Goal: Task Accomplishment & Management: Use online tool/utility

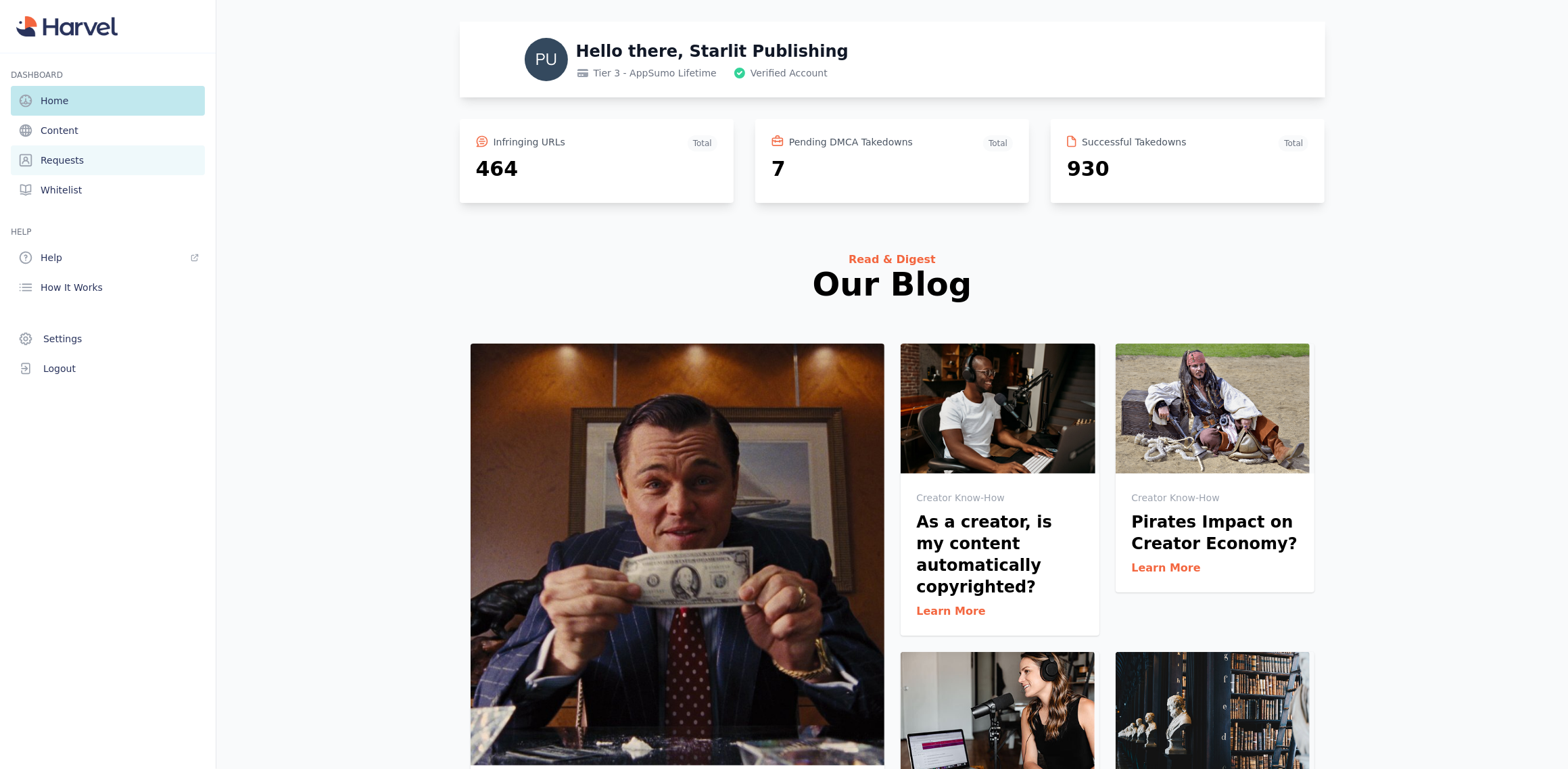
click at [84, 163] on link "Requests" at bounding box center [108, 160] width 194 height 30
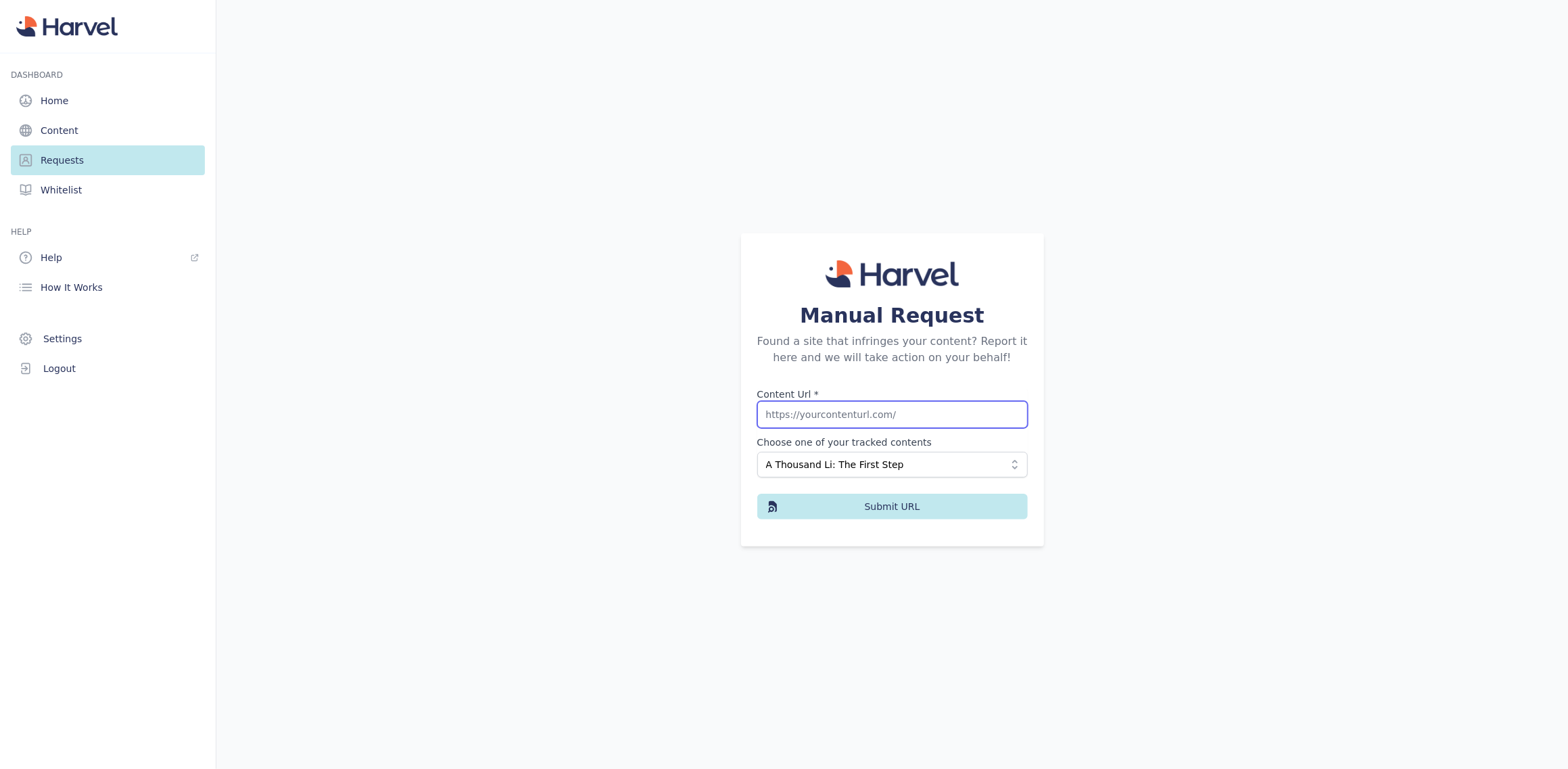
click at [841, 411] on input "Content Url *" at bounding box center [892, 415] width 270 height 27
paste input "[URL][DOMAIN_NAME]"
type input "[URL][DOMAIN_NAME]"
click at [854, 465] on span "A Thousand Li: The First Step" at bounding box center [883, 465] width 234 height 14
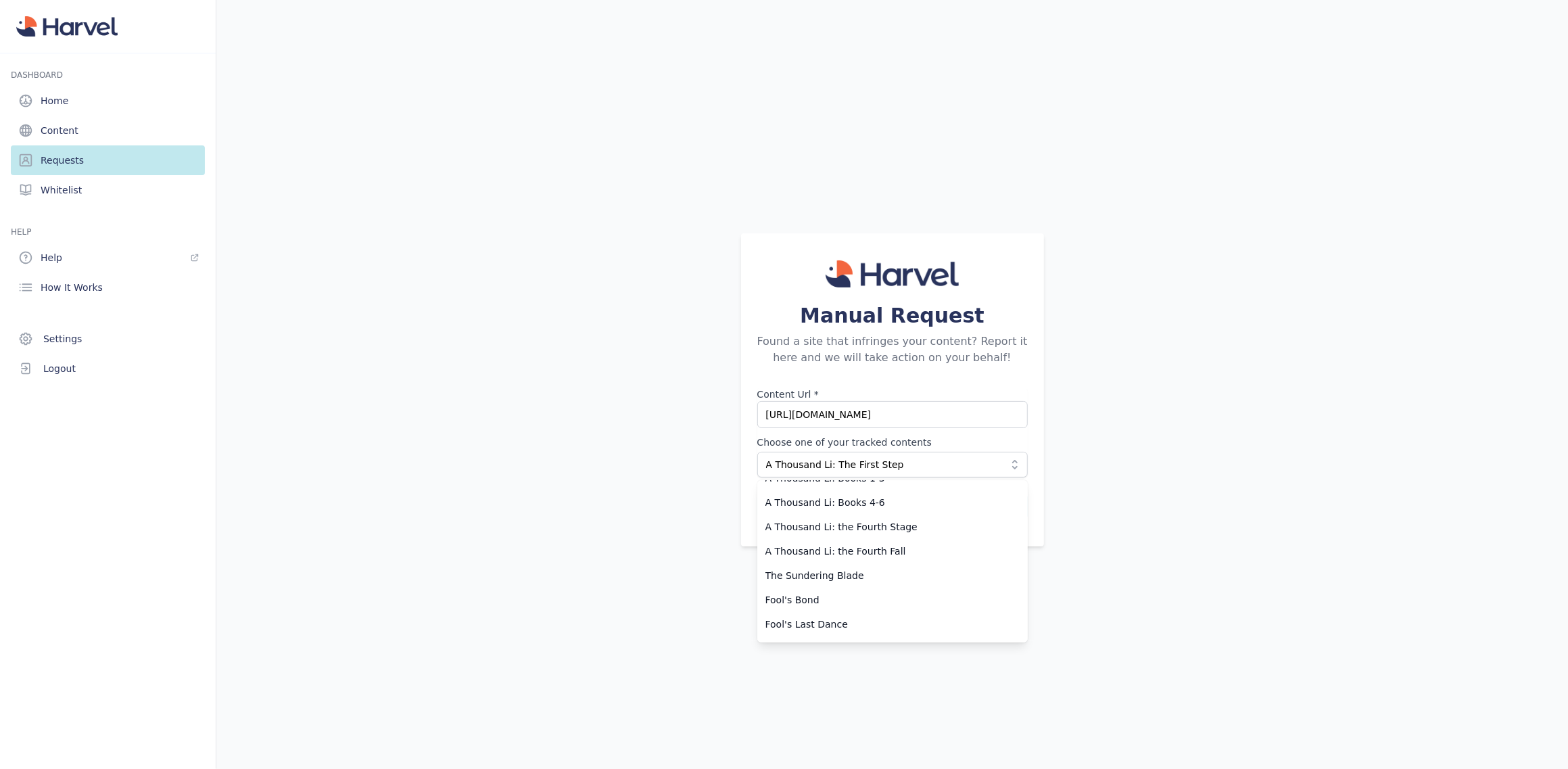
scroll to position [1555, 0]
click at [865, 543] on span "A Thousand Li: the Fourth Fall" at bounding box center [884, 546] width 238 height 14
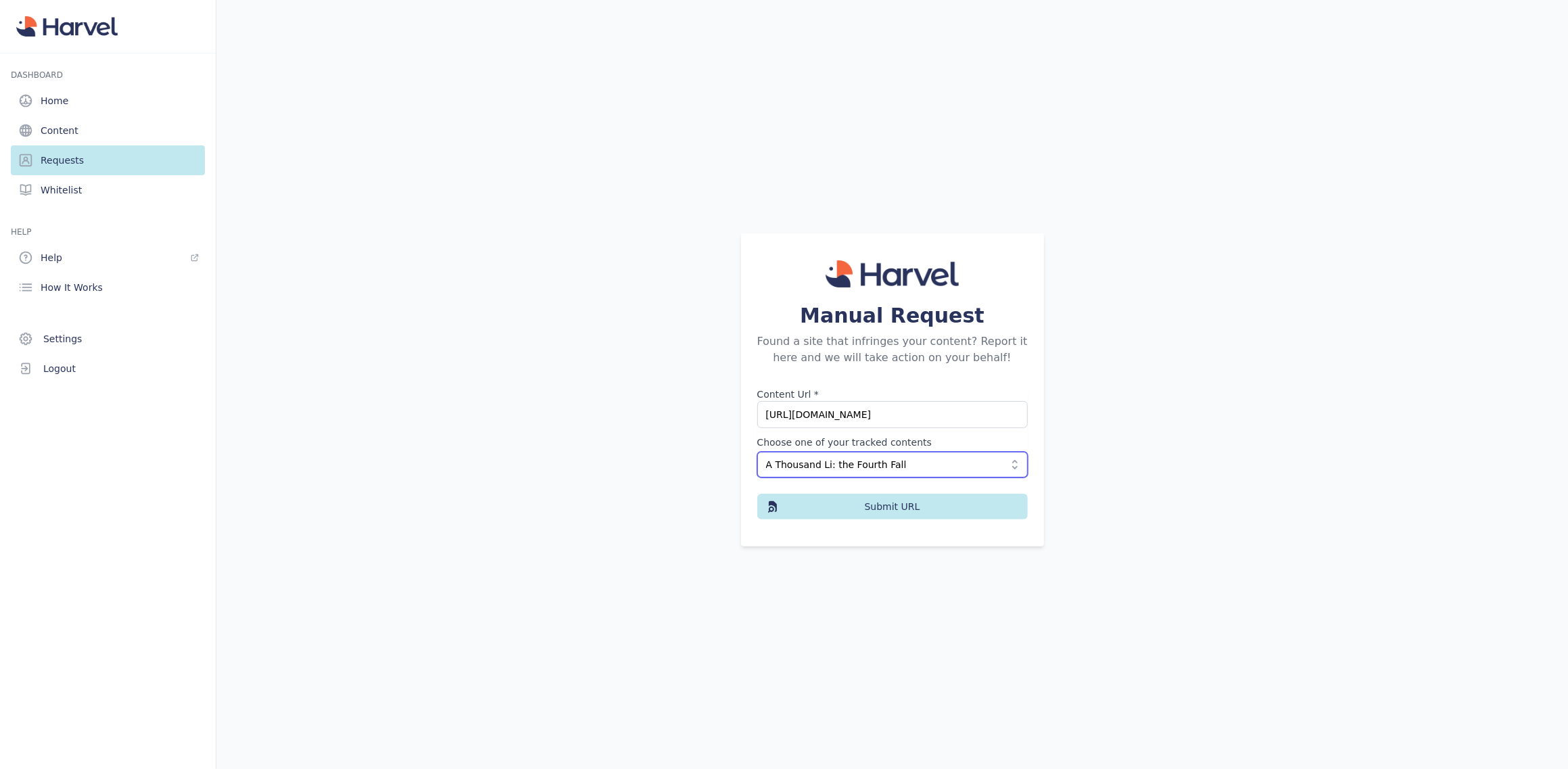
click at [894, 460] on span "A Thousand Li: the Fourth Fall" at bounding box center [883, 465] width 234 height 14
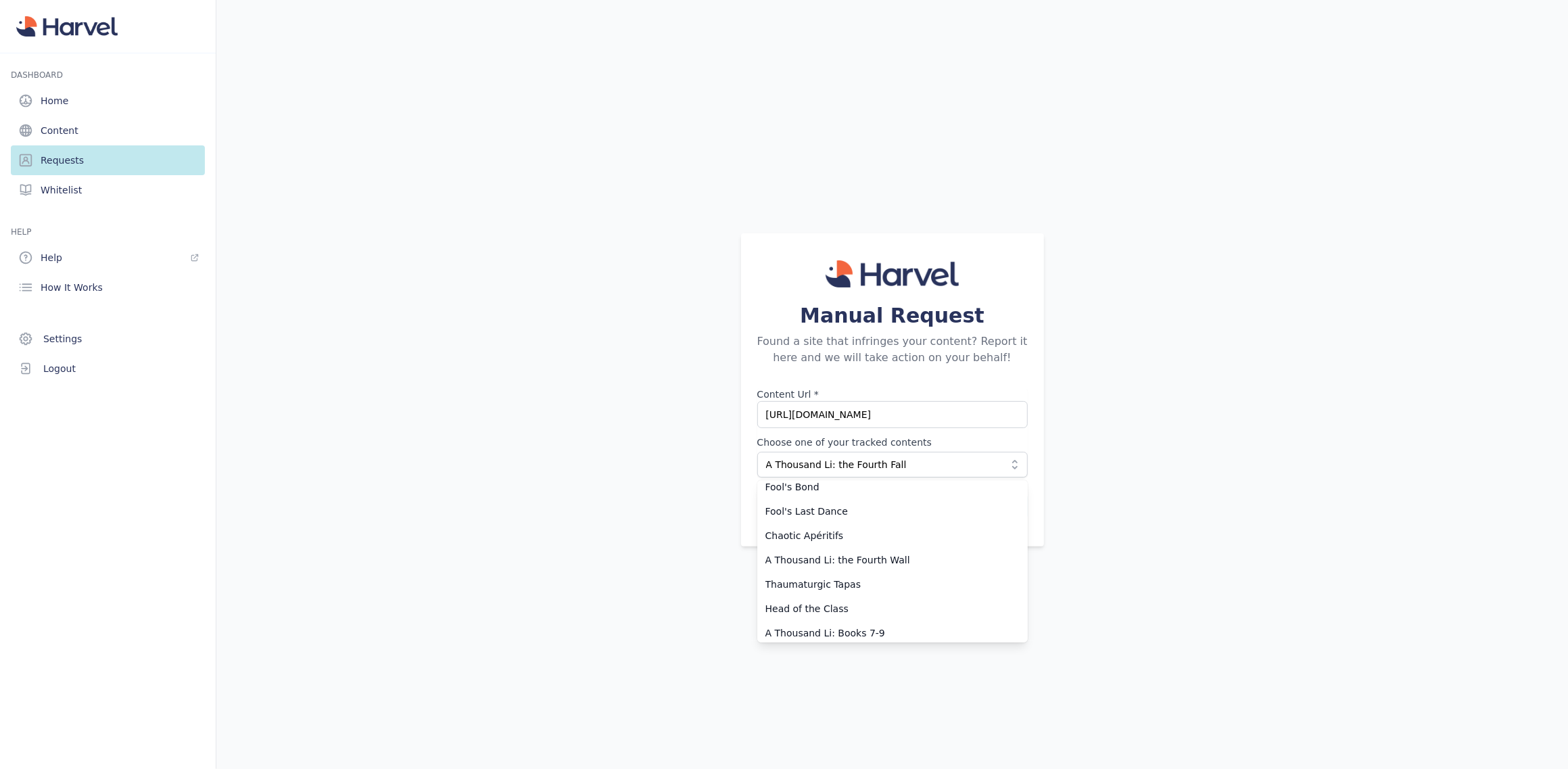
scroll to position [1671, 0]
click at [874, 548] on span "A Thousand Li: the Fourth Wall" at bounding box center [884, 552] width 238 height 14
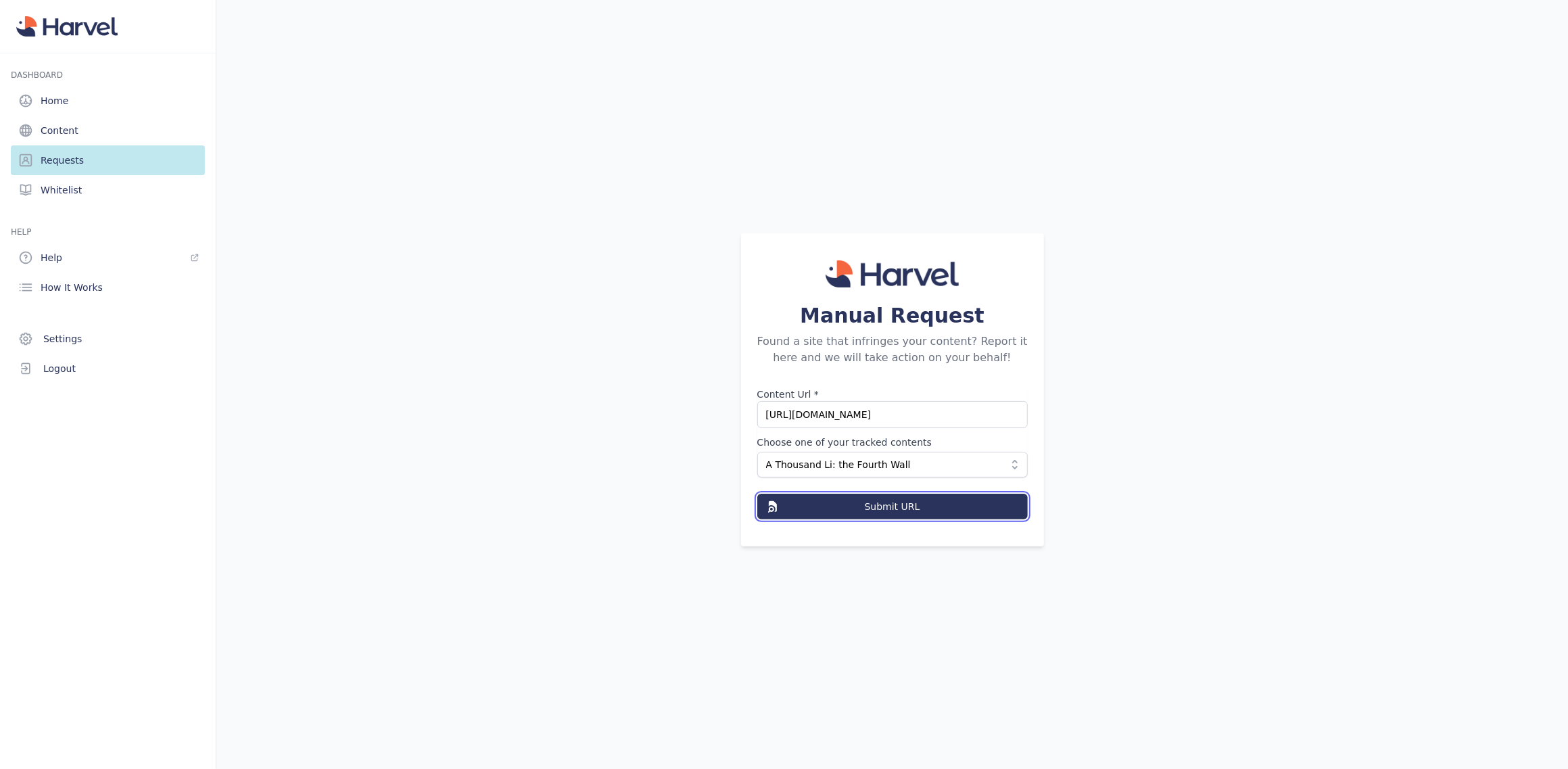
click at [953, 507] on button "Submit URL" at bounding box center [892, 507] width 270 height 26
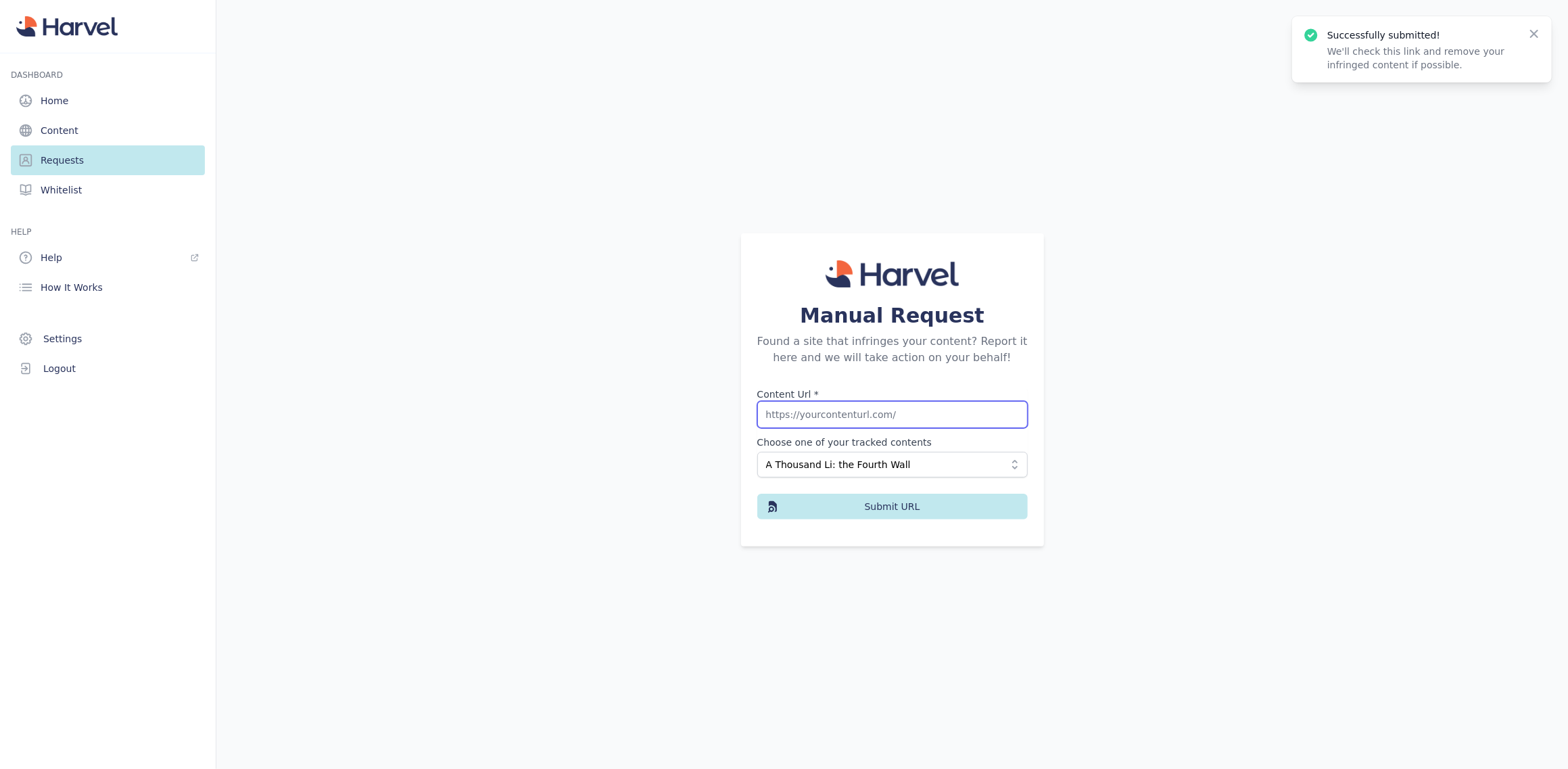
click at [844, 409] on input "Content Url *" at bounding box center [892, 415] width 270 height 27
paste input "[URL][DOMAIN_NAME]"
type input "[URL][DOMAIN_NAME]"
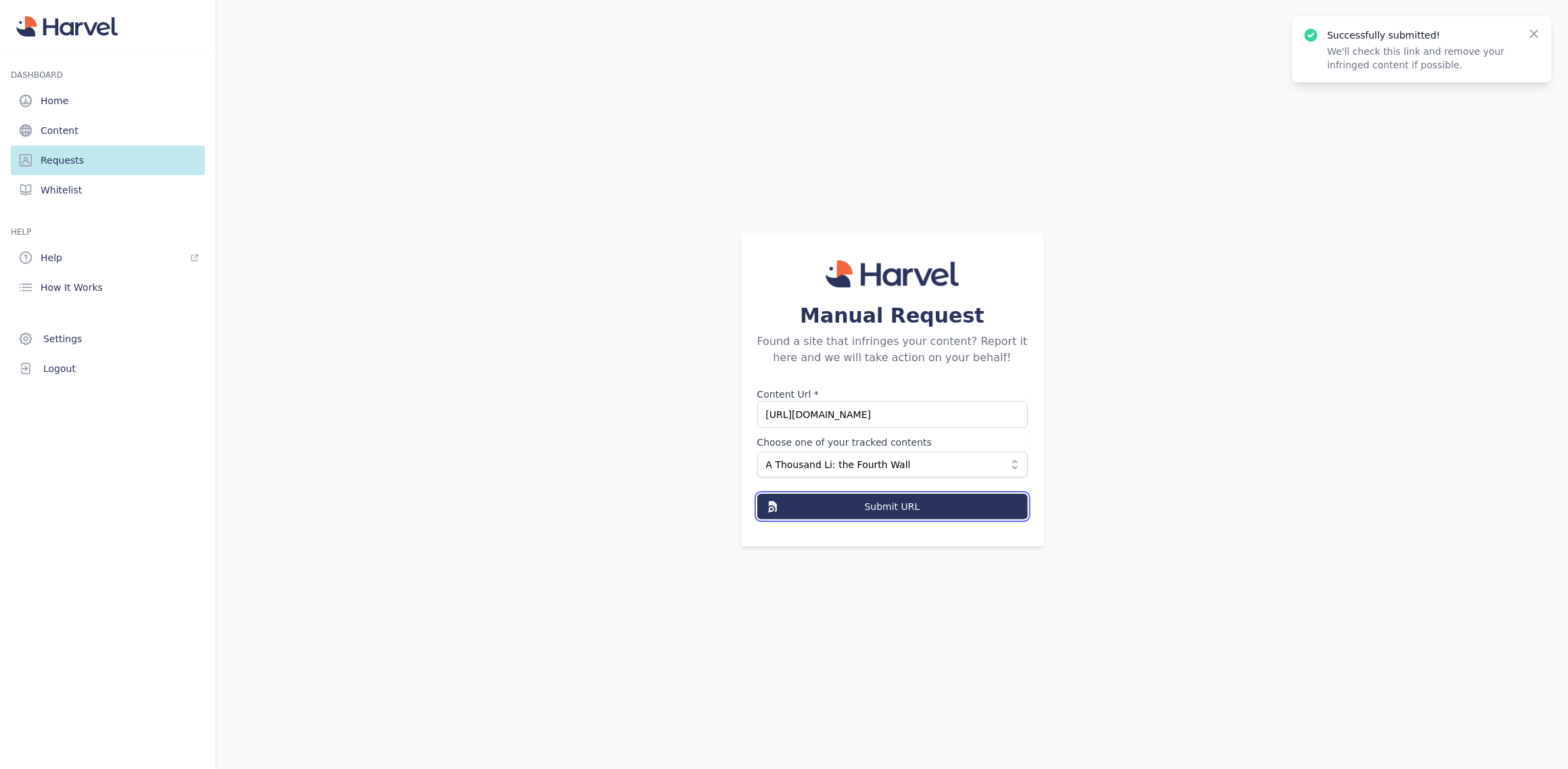
click at [842, 505] on button "Submit URL" at bounding box center [892, 507] width 270 height 26
click at [863, 398] on label "Content Url *" at bounding box center [892, 394] width 270 height 14
click at [863, 401] on input "Content Url *" at bounding box center [892, 415] width 270 height 27
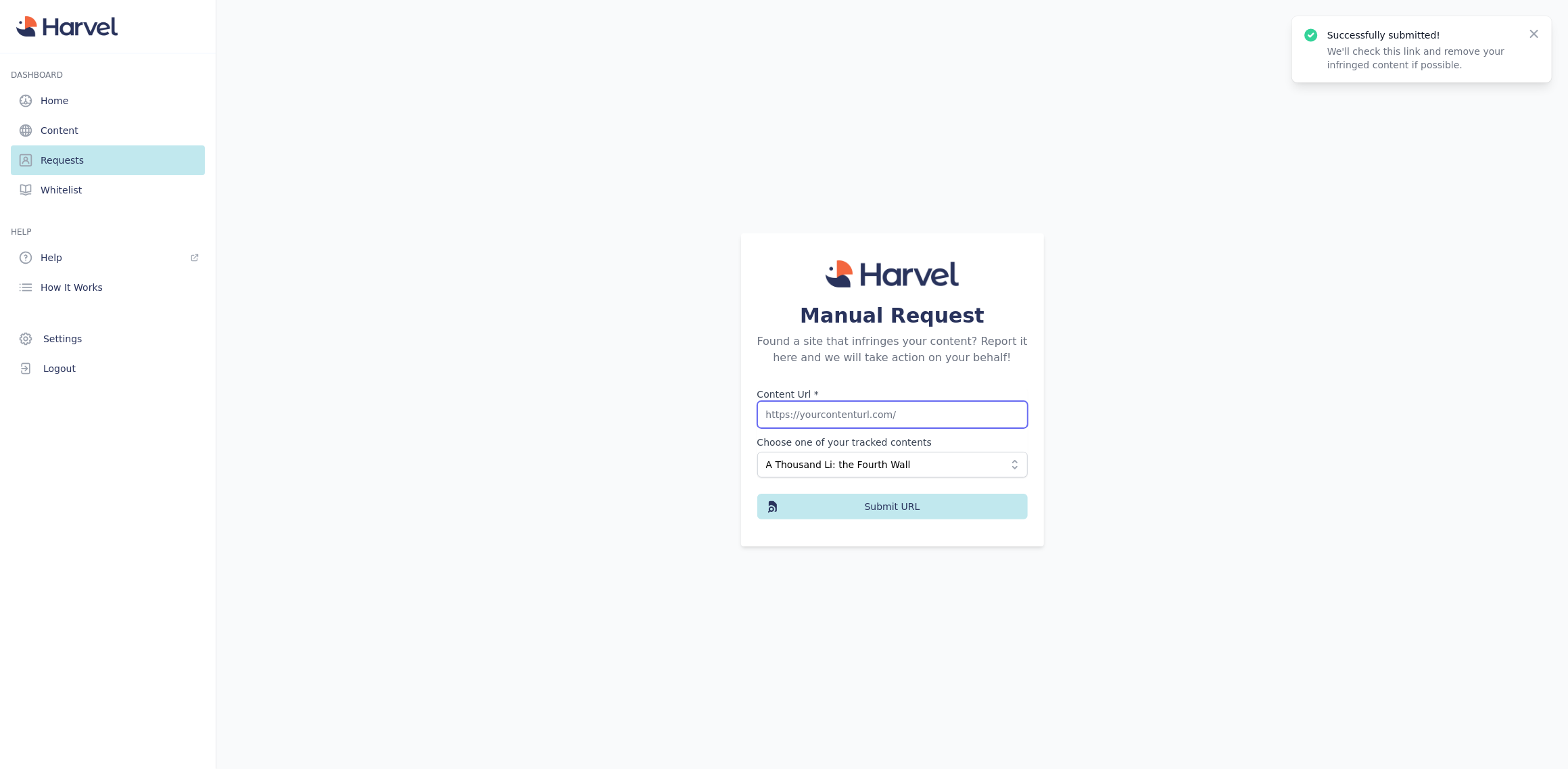
click at [857, 411] on input "Content Url *" at bounding box center [892, 415] width 270 height 27
paste input "[URL][DOMAIN_NAME]"
type input "[URL][DOMAIN_NAME]"
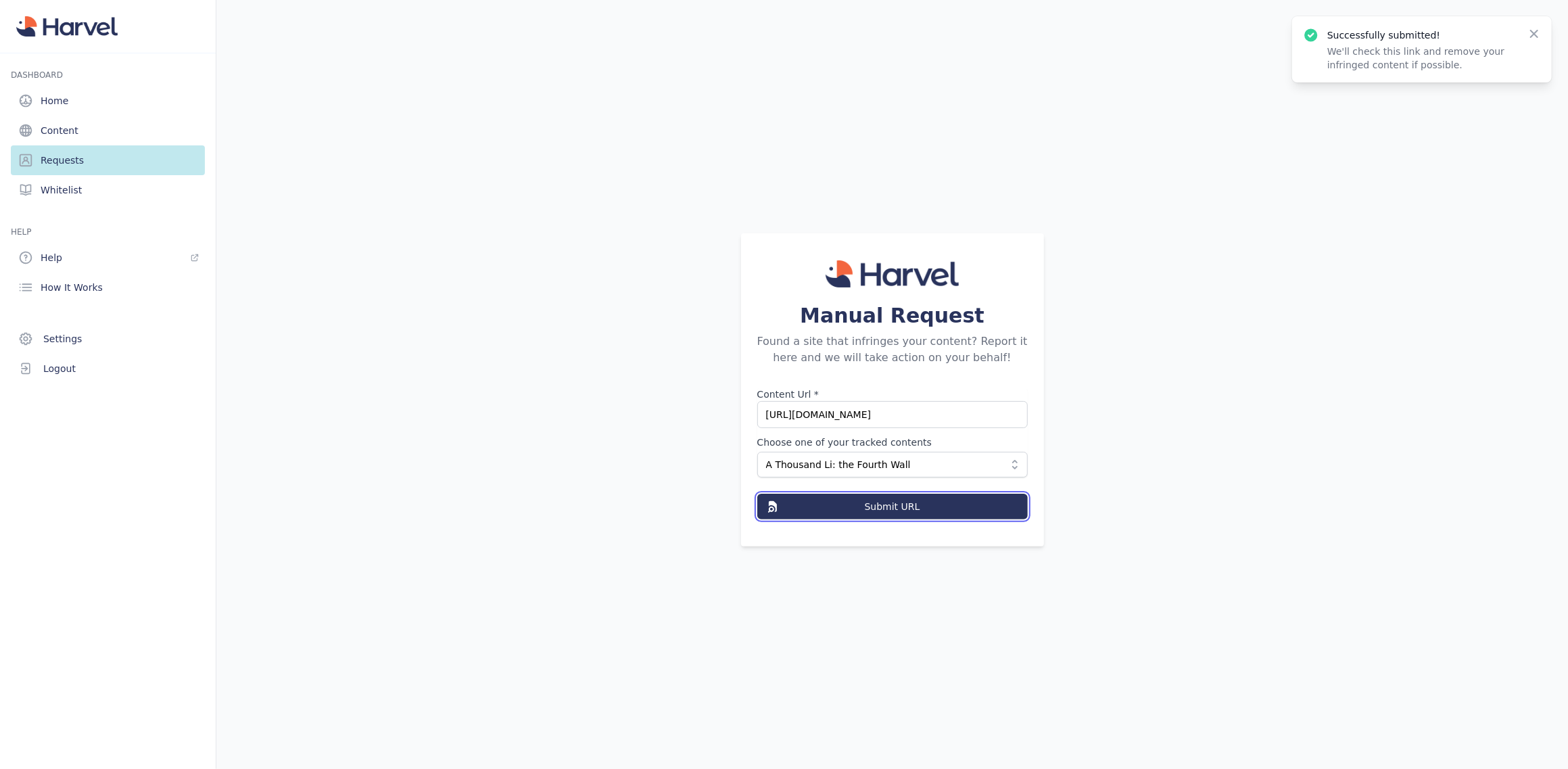
click at [832, 500] on button "Submit URL" at bounding box center [892, 507] width 270 height 26
